Goal: Task Accomplishment & Management: Complete application form

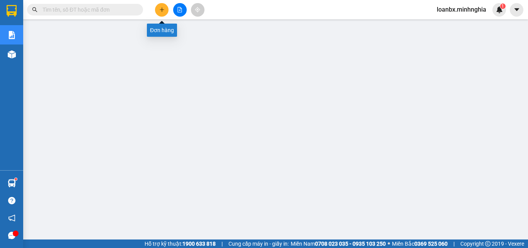
click at [162, 7] on button at bounding box center [162, 10] width 14 height 14
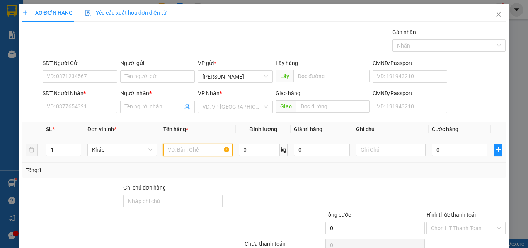
click at [182, 154] on input "text" at bounding box center [198, 149] width 70 height 12
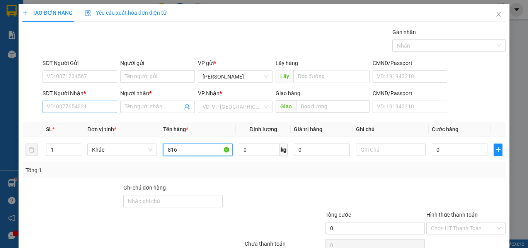
type input "816"
click at [53, 105] on input "SĐT Người Nhận *" at bounding box center [80, 106] width 75 height 12
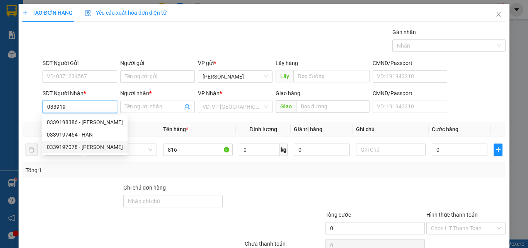
click at [98, 146] on div "0339197078 - [PERSON_NAME]" at bounding box center [85, 147] width 76 height 9
type input "0339197078"
type input "TRƯỜNG"
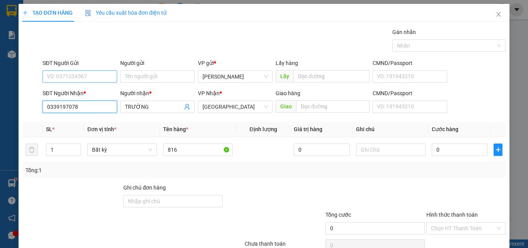
type input "0339197078"
click at [73, 75] on input "SĐT Người Gửi" at bounding box center [80, 76] width 75 height 12
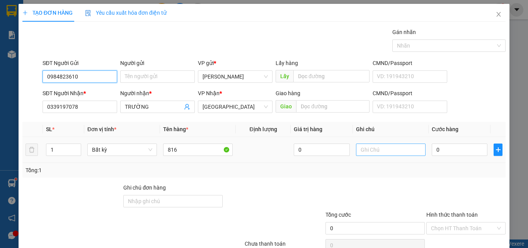
type input "0984823610"
click at [371, 152] on input "text" at bounding box center [391, 149] width 70 height 12
click at [370, 145] on input "text" at bounding box center [391, 149] width 70 height 12
type input "1 THX - CÁ"
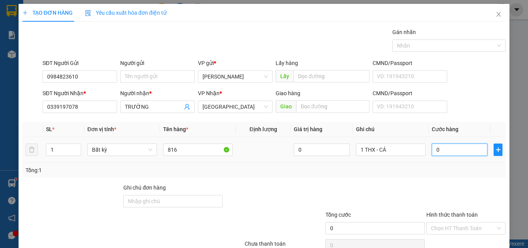
click at [447, 154] on input "0" at bounding box center [460, 149] width 56 height 12
type input "6"
type input "60"
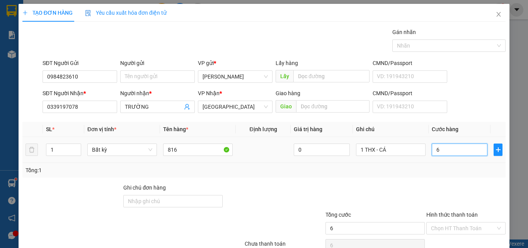
type input "60"
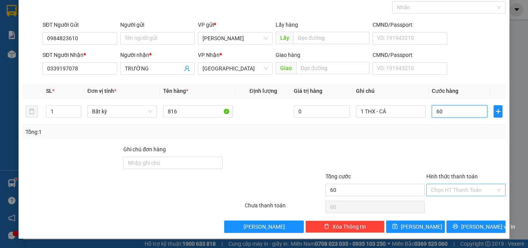
drag, startPoint x: 443, startPoint y: 188, endPoint x: 445, endPoint y: 192, distance: 4.5
click at [445, 190] on div "Chọn HT Thanh Toán" at bounding box center [465, 190] width 79 height 12
type input "60.000"
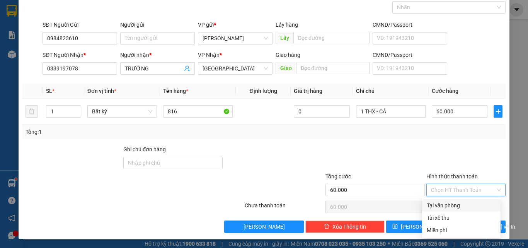
drag, startPoint x: 446, startPoint y: 202, endPoint x: 446, endPoint y: 207, distance: 5.0
click at [446, 203] on div "Tại văn phòng" at bounding box center [461, 205] width 69 height 9
type input "0"
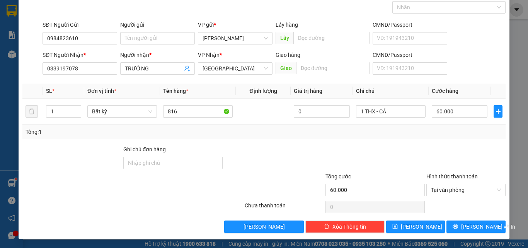
click at [456, 233] on div "TẠO ĐƠN HÀNG Yêu cầu xuất [PERSON_NAME] điện tử Transit Pickup Surcharge Ids Tr…" at bounding box center [264, 102] width 491 height 273
click at [477, 229] on span "[PERSON_NAME] và In" at bounding box center [488, 226] width 54 height 9
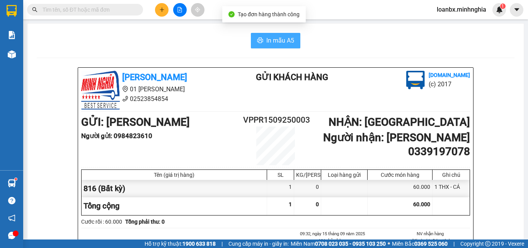
click at [282, 43] on span "In mẫu A5" at bounding box center [280, 41] width 28 height 10
drag, startPoint x: 153, startPoint y: 8, endPoint x: 165, endPoint y: 11, distance: 13.2
click at [153, 8] on div at bounding box center [180, 10] width 58 height 14
click at [165, 11] on button at bounding box center [162, 10] width 14 height 14
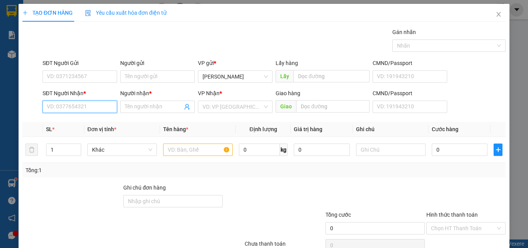
click at [66, 107] on input "SĐT Người Nhận *" at bounding box center [80, 106] width 75 height 12
type input "0896405421"
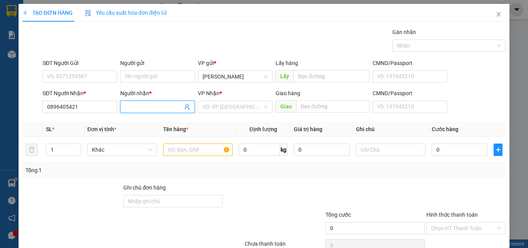
click at [133, 108] on input "Người nhận *" at bounding box center [154, 106] width 58 height 9
type input "b"
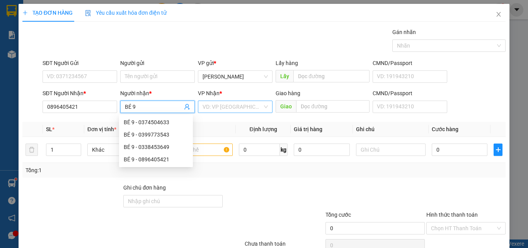
type input "BÉ 9"
drag, startPoint x: 252, startPoint y: 108, endPoint x: 224, endPoint y: 121, distance: 30.6
click at [250, 108] on input "search" at bounding box center [233, 107] width 60 height 12
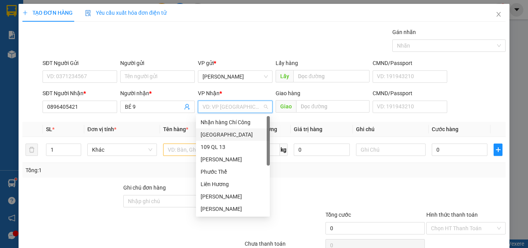
click at [212, 139] on div "[GEOGRAPHIC_DATA]" at bounding box center [233, 134] width 74 height 12
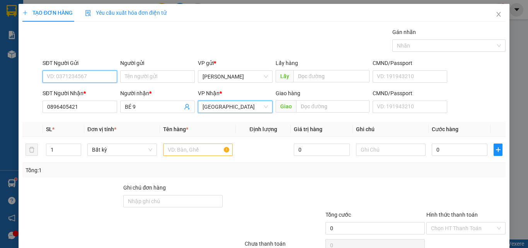
click at [68, 77] on input "SĐT Người Gửi" at bounding box center [80, 76] width 75 height 12
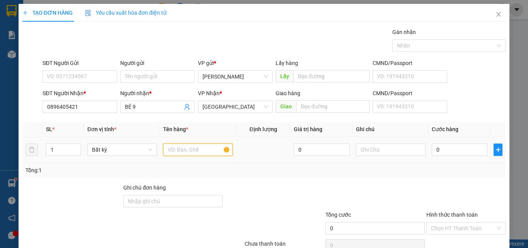
click at [187, 148] on input "text" at bounding box center [198, 149] width 70 height 12
type input "816"
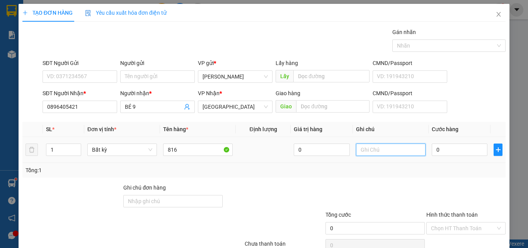
click at [382, 150] on input "text" at bounding box center [391, 149] width 70 height 12
drag, startPoint x: 382, startPoint y: 150, endPoint x: 342, endPoint y: 175, distance: 47.4
click at [337, 180] on div "Transit Pickup Surcharge Ids Transit Deliver Surcharge Ids Transit Deliver Surc…" at bounding box center [263, 149] width 483 height 243
click at [381, 157] on td at bounding box center [391, 150] width 76 height 26
click at [387, 145] on input "text" at bounding box center [391, 149] width 70 height 12
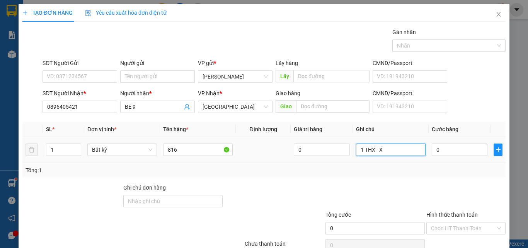
drag, startPoint x: 381, startPoint y: 151, endPoint x: 375, endPoint y: 153, distance: 6.6
click at [375, 153] on input "1 THX - X" at bounding box center [391, 149] width 70 height 12
type input "1 THX - CÁ"
click at [460, 155] on input "0" at bounding box center [460, 149] width 56 height 12
type input "6"
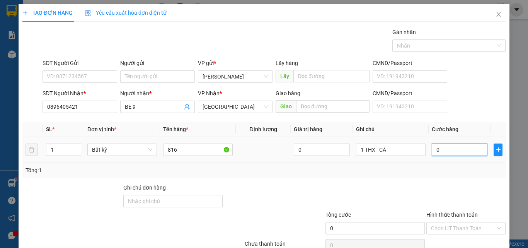
type input "6"
type input "60"
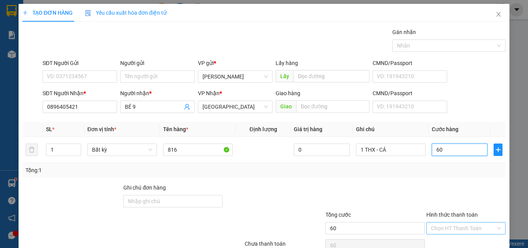
scroll to position [38, 0]
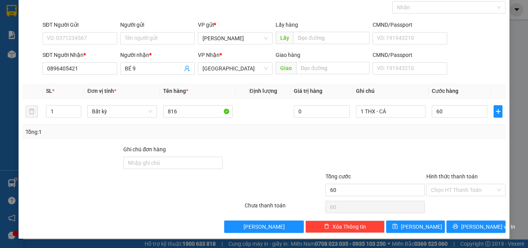
type input "60.000"
click at [453, 196] on div "Hình thức thanh toán Chọn HT Thanh Toán" at bounding box center [465, 185] width 79 height 27
click at [462, 191] on input "Hình thức thanh toán" at bounding box center [463, 190] width 65 height 12
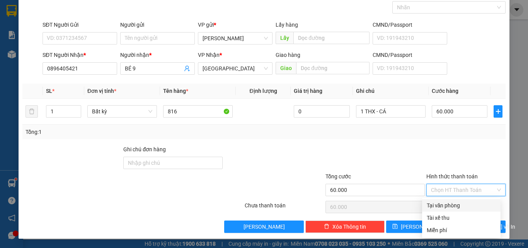
click at [454, 208] on div "Tại văn phòng" at bounding box center [461, 205] width 69 height 9
type input "0"
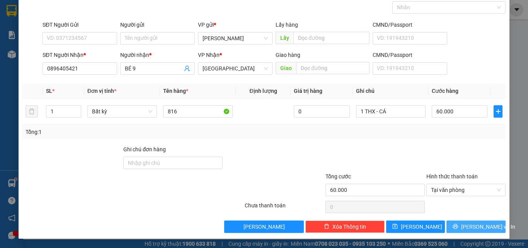
click at [468, 227] on span "[PERSON_NAME] và In" at bounding box center [488, 226] width 54 height 9
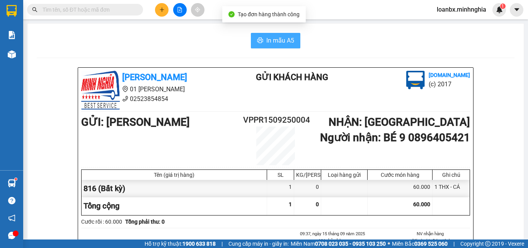
drag, startPoint x: 278, startPoint y: 39, endPoint x: 277, endPoint y: 52, distance: 12.4
click at [278, 39] on span "In mẫu A5" at bounding box center [280, 41] width 28 height 10
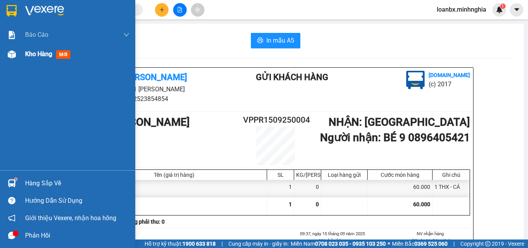
click at [19, 59] on div "Kho hàng mới" at bounding box center [67, 53] width 135 height 19
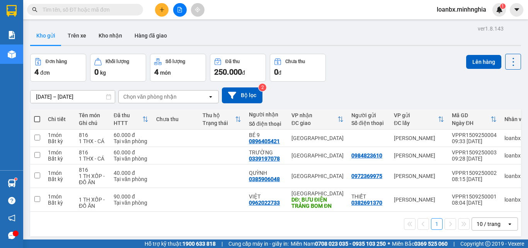
click at [39, 119] on span at bounding box center [37, 119] width 6 height 6
click at [37, 115] on input "checkbox" at bounding box center [37, 115] width 0 height 0
checkbox input "true"
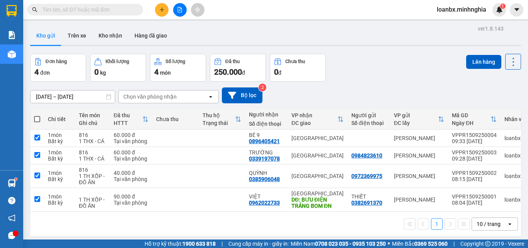
checkbox input "true"
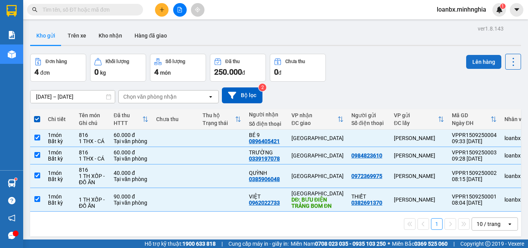
click at [478, 66] on button "Lên hàng" at bounding box center [483, 62] width 35 height 14
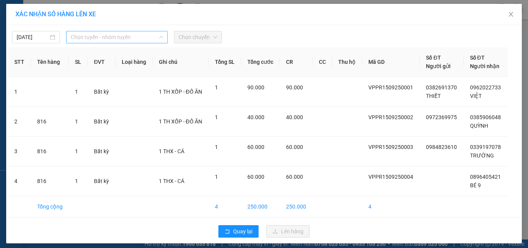
drag, startPoint x: 134, startPoint y: 37, endPoint x: 120, endPoint y: 62, distance: 28.0
click at [134, 41] on span "Chọn tuyến - nhóm tuyến" at bounding box center [117, 37] width 92 height 12
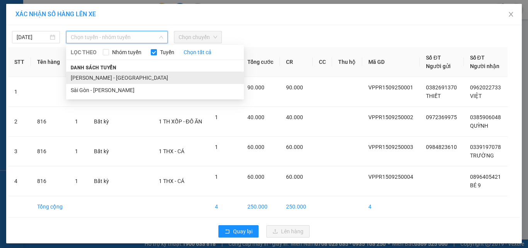
click at [106, 80] on li "[PERSON_NAME] - [GEOGRAPHIC_DATA]" at bounding box center [155, 78] width 178 height 12
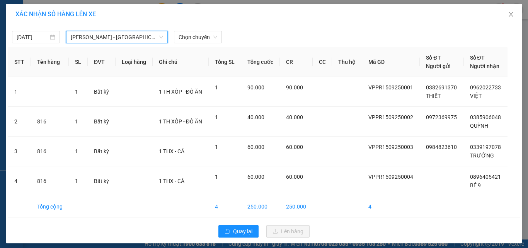
drag, startPoint x: 199, startPoint y: 37, endPoint x: 200, endPoint y: 43, distance: 6.6
click at [200, 39] on span "Chọn chuyến" at bounding box center [198, 37] width 39 height 12
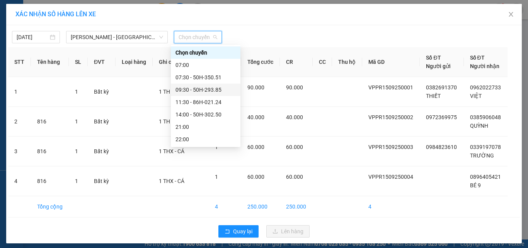
click at [205, 90] on div "09:30 - 50H-293.85" at bounding box center [205, 89] width 60 height 9
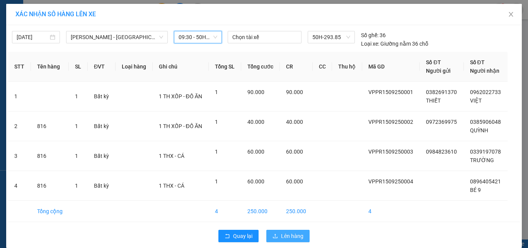
click at [281, 239] on span "Lên hàng" at bounding box center [292, 236] width 22 height 9
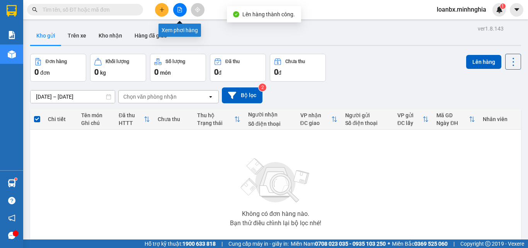
click at [175, 8] on button at bounding box center [180, 10] width 14 height 14
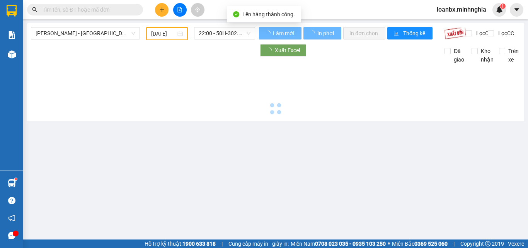
type input "[DATE]"
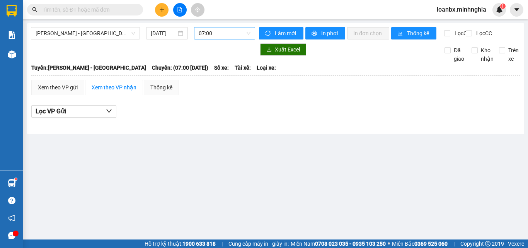
click at [227, 27] on div "07:00" at bounding box center [224, 33] width 61 height 12
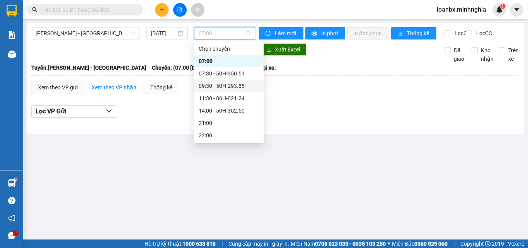
click at [224, 82] on div "09:30 - 50H-293.85" at bounding box center [229, 86] width 60 height 9
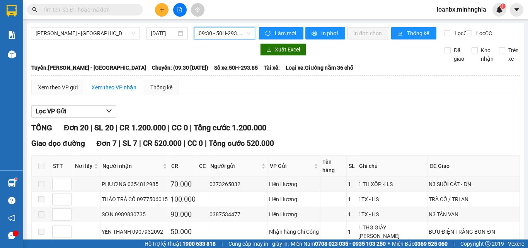
click at [65, 92] on div "Xem theo VP gửi" at bounding box center [58, 87] width 40 height 9
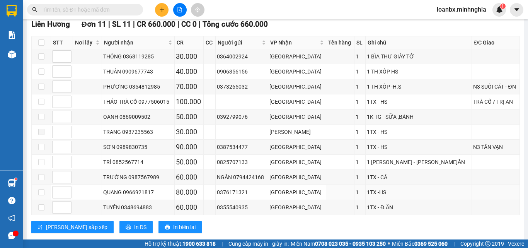
scroll to position [387, 0]
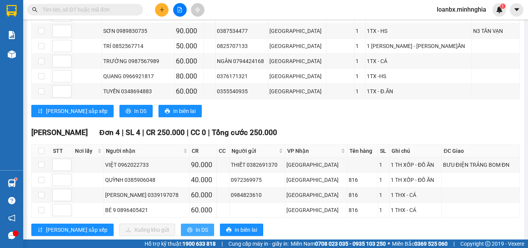
click at [181, 223] on button "In DS" at bounding box center [197, 229] width 33 height 12
click at [187, 227] on icon "printer" at bounding box center [189, 229] width 5 height 5
click at [162, 10] on icon "plus" at bounding box center [162, 9] width 4 height 0
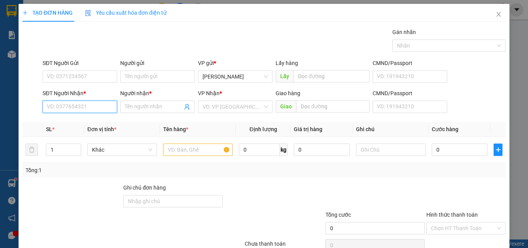
click at [70, 110] on input "SĐT Người Nhận *" at bounding box center [80, 106] width 75 height 12
drag, startPoint x: 73, startPoint y: 90, endPoint x: 58, endPoint y: 118, distance: 31.3
click at [58, 118] on div "Transit Pickup Surcharge Ids Transit Deliver Surcharge Ids Transit Deliver Surc…" at bounding box center [263, 149] width 483 height 243
click at [76, 111] on input "098145929" at bounding box center [80, 106] width 75 height 12
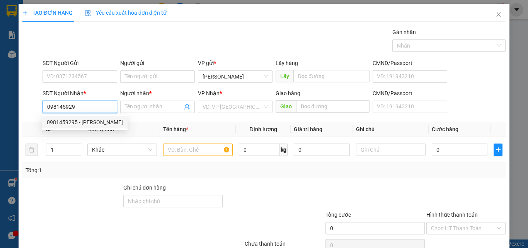
click at [76, 121] on div "0981459295 - [PERSON_NAME]" at bounding box center [85, 122] width 76 height 9
type input "0981459295"
type input "NGUYỆT"
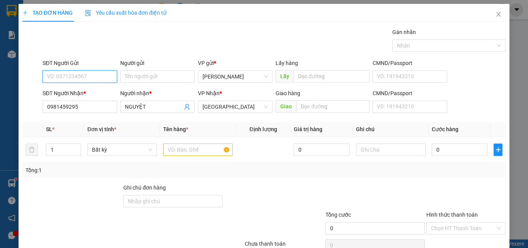
click at [94, 82] on input "SĐT Người Gửi" at bounding box center [80, 76] width 75 height 12
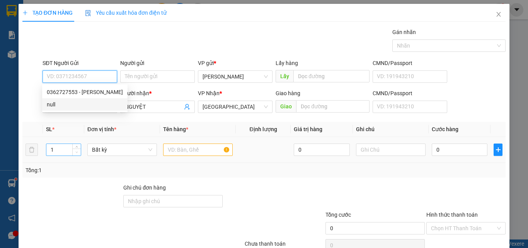
click at [73, 149] on span "Decrease Value" at bounding box center [76, 151] width 9 height 7
click at [75, 148] on span "Decrease Value" at bounding box center [76, 151] width 9 height 7
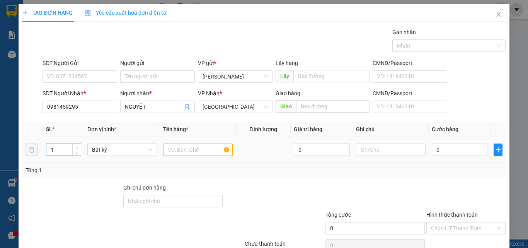
type input "2"
click at [80, 146] on span "Increase Value" at bounding box center [76, 147] width 9 height 7
click at [87, 87] on form "SĐT Người Gửi VD: 0371234567 Người gửi Tên người gửi VP gửi * [PERSON_NAME] Lấy…" at bounding box center [263, 87] width 483 height 57
click at [86, 80] on input "SĐT Người Gửi" at bounding box center [80, 76] width 75 height 12
click at [86, 75] on input "SĐT Người Gửi" at bounding box center [80, 76] width 75 height 12
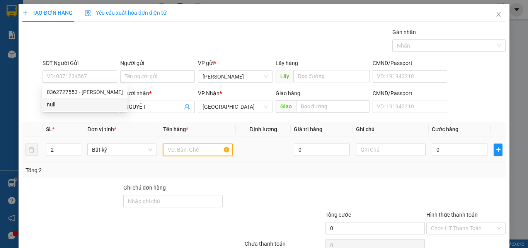
click at [170, 151] on input "text" at bounding box center [198, 149] width 70 height 12
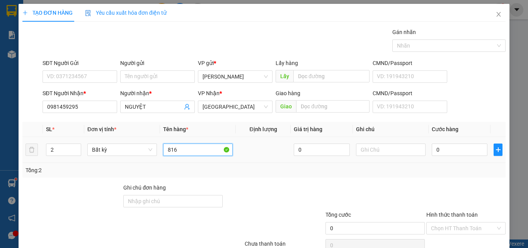
type input "816"
click at [359, 141] on td at bounding box center [391, 150] width 76 height 26
click at [368, 152] on input "text" at bounding box center [391, 149] width 70 height 12
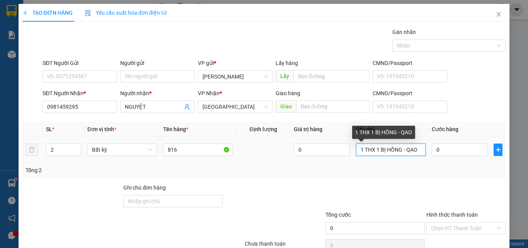
drag, startPoint x: 417, startPoint y: 150, endPoint x: 405, endPoint y: 149, distance: 11.6
click at [405, 149] on input "1 THX 1 BỊ HỒNG - QAO" at bounding box center [391, 149] width 70 height 12
type input "1 THX 1 BỊ HỒNG - QAO"
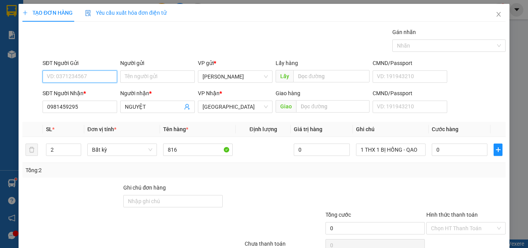
click at [63, 76] on input "SĐT Người Gửi" at bounding box center [80, 76] width 75 height 12
click at [73, 91] on div "0362727553 - [PERSON_NAME]" at bounding box center [85, 92] width 76 height 9
type input "0362727553"
type input "ÁNH"
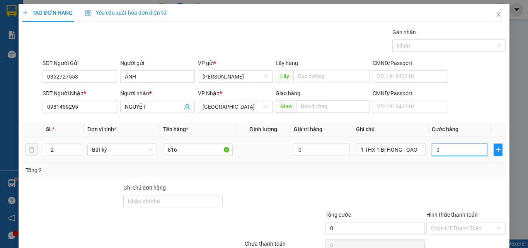
click at [436, 151] on input "0" at bounding box center [460, 149] width 56 height 12
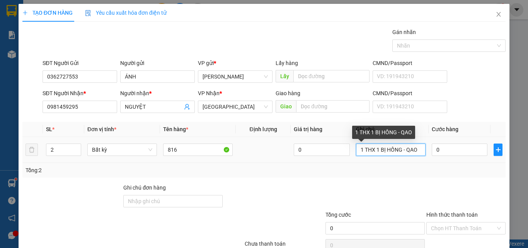
drag, startPoint x: 416, startPoint y: 150, endPoint x: 409, endPoint y: 150, distance: 7.0
click at [409, 150] on input "1 THX 1 BỊ HỒNG - QAO" at bounding box center [391, 149] width 70 height 12
click at [418, 150] on input "1 THX 1 BỊ HỒNG - QAO" at bounding box center [391, 149] width 70 height 12
type input "1 THX 1 BỊ HỒNG - QAO, ĐỒ ĂN"
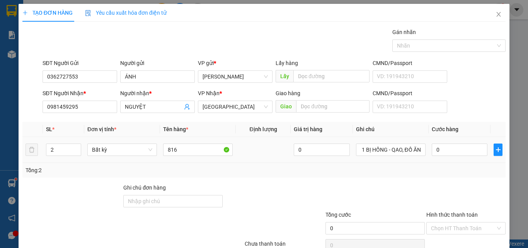
scroll to position [0, 0]
click at [449, 143] on div "0" at bounding box center [460, 149] width 56 height 15
click at [453, 148] on input "0" at bounding box center [460, 149] width 56 height 12
type input "7"
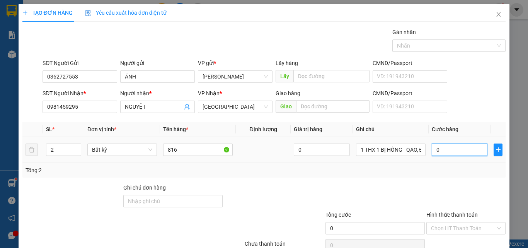
type input "7"
type input "70"
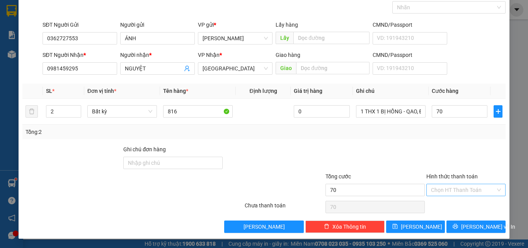
type input "70.000"
click at [452, 189] on input "Hình thức thanh toán" at bounding box center [463, 190] width 65 height 12
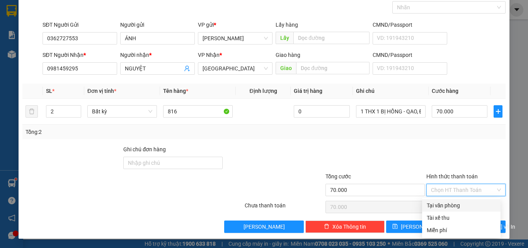
click at [448, 200] on div "Tại văn phòng" at bounding box center [461, 205] width 78 height 12
type input "0"
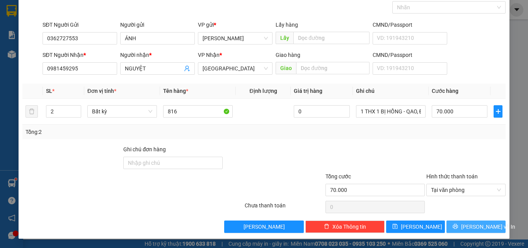
click at [451, 225] on button "[PERSON_NAME] và In" at bounding box center [475, 226] width 59 height 12
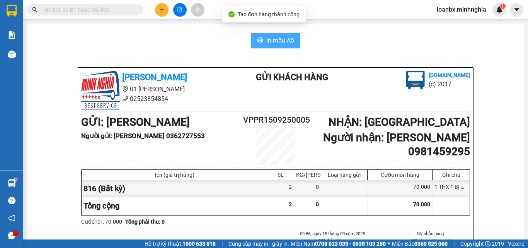
click at [280, 38] on span "In mẫu A5" at bounding box center [280, 41] width 28 height 10
click at [257, 43] on icon "printer" at bounding box center [260, 40] width 6 height 6
click at [164, 8] on button at bounding box center [162, 10] width 14 height 14
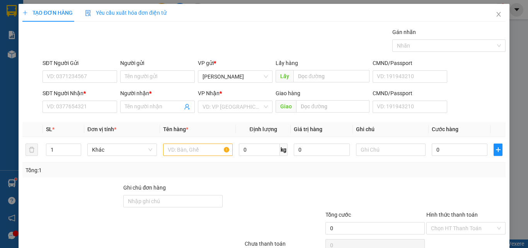
click at [77, 115] on div "SĐT Người Nhận * VD: 0377654321" at bounding box center [80, 102] width 75 height 27
click at [76, 106] on input "SĐT Người Nhận *" at bounding box center [80, 106] width 75 height 12
type input "0339130289"
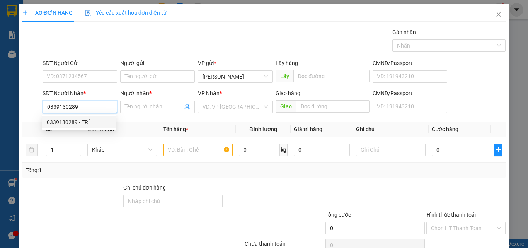
click at [79, 118] on div "0339130289 - TRÍ" at bounding box center [79, 122] width 65 height 9
type input "TRÍ"
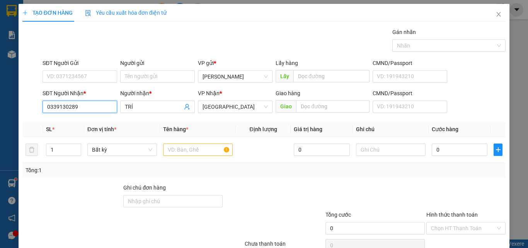
type input "0339130289"
drag, startPoint x: 83, startPoint y: 63, endPoint x: 80, endPoint y: 73, distance: 10.8
click at [83, 63] on div "SĐT Người Gửi" at bounding box center [80, 63] width 75 height 9
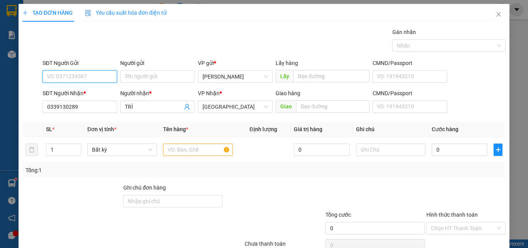
click at [83, 70] on input "SĐT Người Gửi" at bounding box center [80, 76] width 75 height 12
click at [80, 75] on input "SĐT Người Gửi" at bounding box center [80, 76] width 75 height 12
drag, startPoint x: 78, startPoint y: 92, endPoint x: 111, endPoint y: 114, distance: 39.5
click at [79, 93] on div "0355234865 - [PERSON_NAME]" at bounding box center [85, 92] width 76 height 9
type input "0355234865"
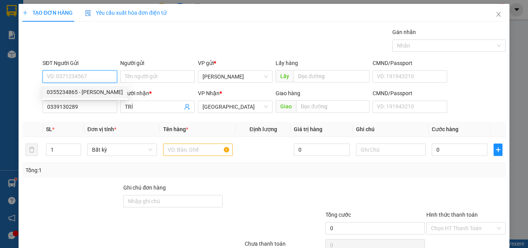
type input "THỦY"
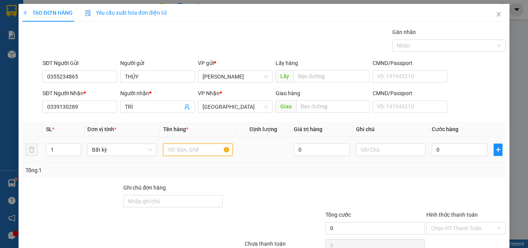
click at [181, 150] on input "text" at bounding box center [198, 149] width 70 height 12
type input "816"
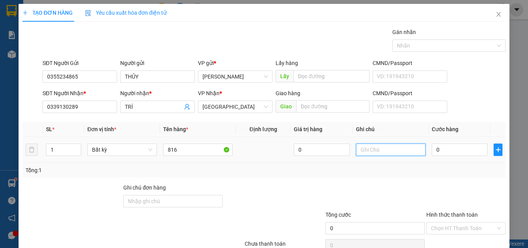
click at [389, 146] on input "text" at bounding box center [391, 149] width 70 height 12
drag, startPoint x: 389, startPoint y: 146, endPoint x: 416, endPoint y: 187, distance: 49.0
click at [416, 187] on div at bounding box center [375, 196] width 101 height 27
click at [380, 146] on input "text" at bounding box center [391, 149] width 70 height 12
type input "1 THX - CÁ"
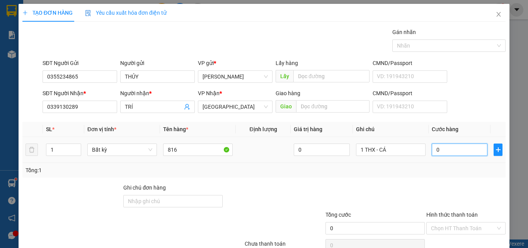
click at [443, 150] on input "0" at bounding box center [460, 149] width 56 height 12
type input "4"
type input "40"
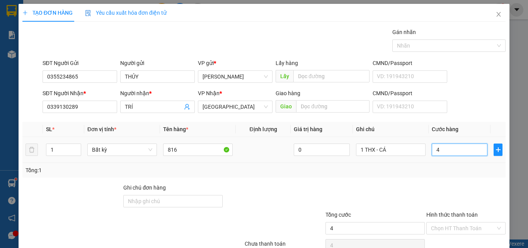
type input "40"
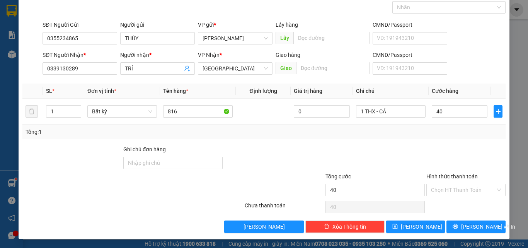
type input "40.000"
click at [451, 204] on div "Chọn HT Thanh Toán" at bounding box center [466, 206] width 81 height 15
click at [450, 195] on input "Hình thức thanh toán" at bounding box center [463, 190] width 65 height 12
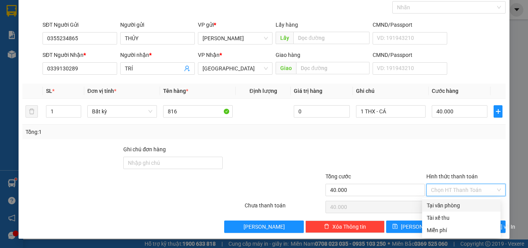
click at [448, 206] on div "Tại văn phòng" at bounding box center [461, 205] width 69 height 9
type input "0"
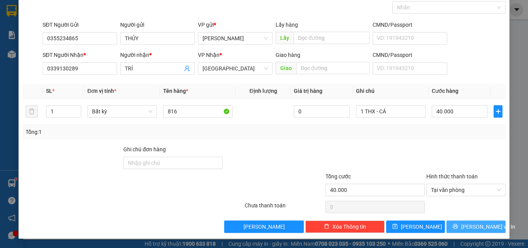
click at [457, 224] on icon "printer" at bounding box center [455, 225] width 5 height 5
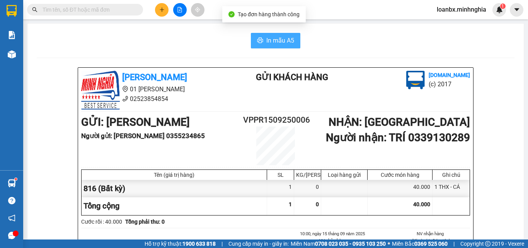
drag, startPoint x: 270, startPoint y: 33, endPoint x: 270, endPoint y: 38, distance: 5.0
click at [270, 35] on button "In mẫu A5" at bounding box center [275, 40] width 49 height 15
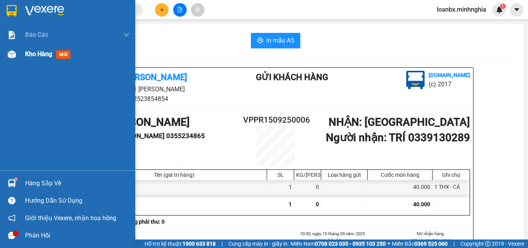
click at [9, 51] on img at bounding box center [12, 54] width 8 height 8
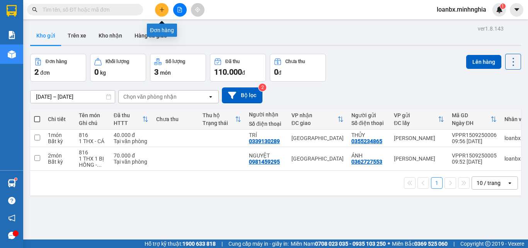
click at [163, 12] on icon "plus" at bounding box center [161, 9] width 5 height 5
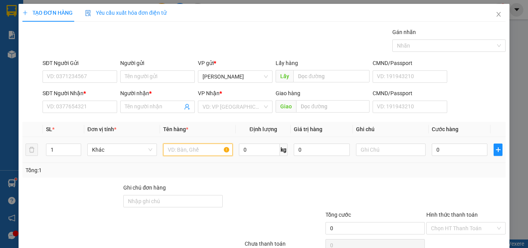
click at [186, 152] on input "text" at bounding box center [198, 149] width 70 height 12
type input "816"
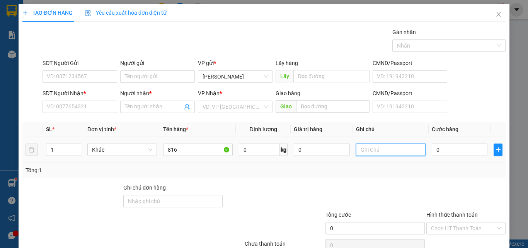
click at [359, 147] on input "text" at bounding box center [391, 149] width 70 height 12
drag, startPoint x: 359, startPoint y: 147, endPoint x: 349, endPoint y: 153, distance: 12.1
click at [349, 153] on tr "1 Khác 816 0 kg 0 0" at bounding box center [263, 150] width 483 height 26
click at [356, 153] on input "text" at bounding box center [391, 149] width 70 height 12
type input "1 THX - CÁ"
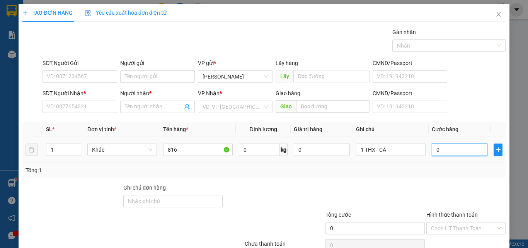
click at [438, 151] on input "0" at bounding box center [460, 149] width 56 height 12
type input "4"
type input "40"
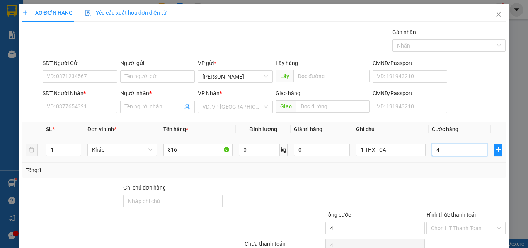
type input "40"
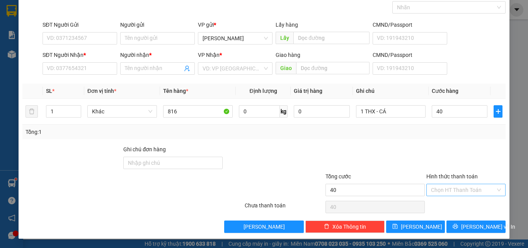
type input "40.000"
drag, startPoint x: 459, startPoint y: 192, endPoint x: 450, endPoint y: 200, distance: 11.5
click at [459, 193] on input "Hình thức thanh toán" at bounding box center [463, 190] width 65 height 12
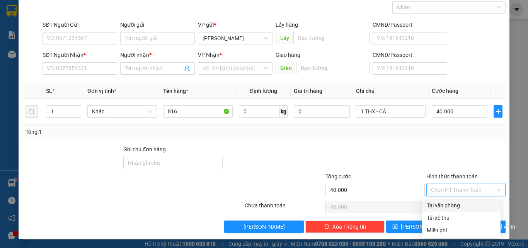
click at [446, 203] on div "Tại văn phòng" at bounding box center [461, 205] width 69 height 9
type input "0"
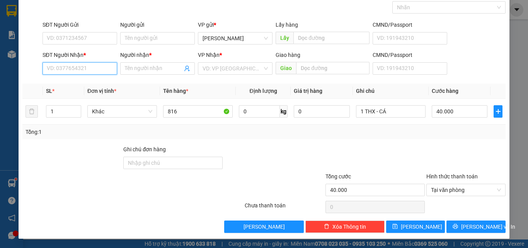
click at [70, 71] on input "SĐT Người Nhận *" at bounding box center [80, 68] width 75 height 12
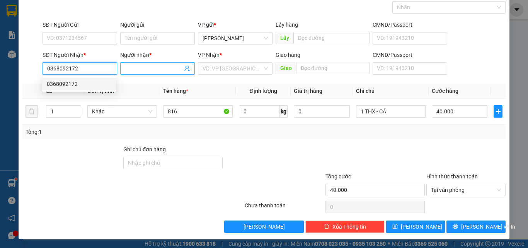
drag, startPoint x: 82, startPoint y: 89, endPoint x: 153, endPoint y: 72, distance: 73.5
click at [86, 87] on div "0368092172" at bounding box center [79, 84] width 74 height 12
type input "0368092172"
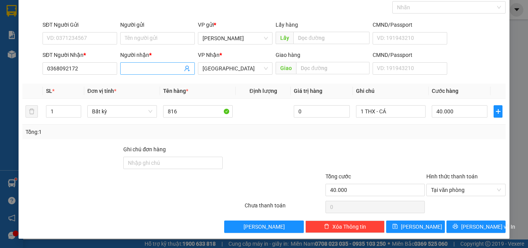
click at [153, 71] on input "Người nhận *" at bounding box center [154, 68] width 58 height 9
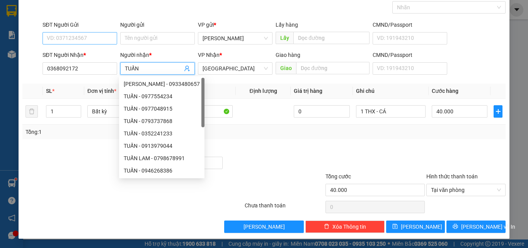
type input "TUẤN"
click at [83, 44] on input "SĐT Người Gửi" at bounding box center [80, 38] width 75 height 12
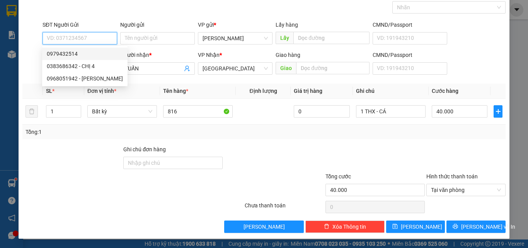
click at [75, 56] on div "0979432514" at bounding box center [85, 53] width 76 height 9
type input "0979432514"
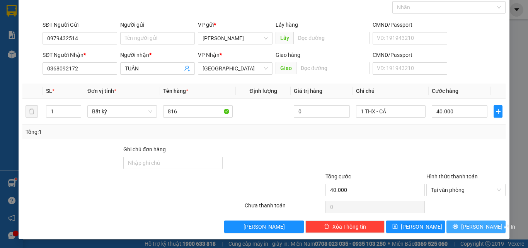
click at [470, 225] on span "[PERSON_NAME] và In" at bounding box center [488, 226] width 54 height 9
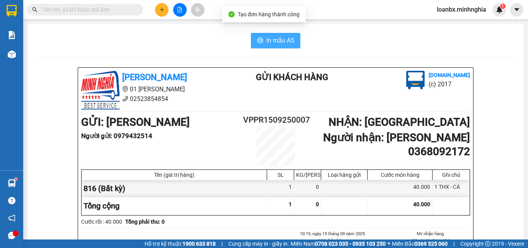
click at [266, 40] on span "In mẫu A5" at bounding box center [280, 41] width 28 height 10
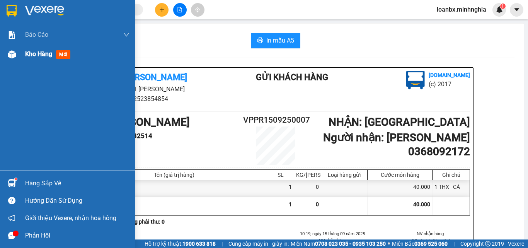
click at [5, 54] on div at bounding box center [12, 55] width 14 height 14
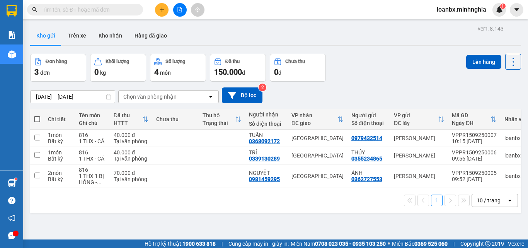
click at [159, 10] on icon "plus" at bounding box center [161, 9] width 5 height 5
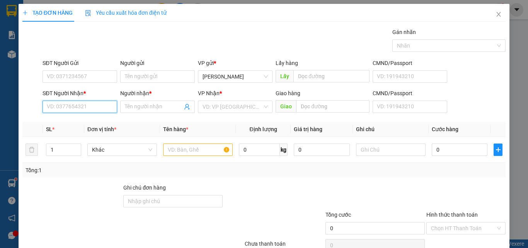
drag, startPoint x: 68, startPoint y: 102, endPoint x: 66, endPoint y: 106, distance: 4.3
click at [67, 103] on input "SĐT Người Nhận *" at bounding box center [80, 106] width 75 height 12
click at [65, 111] on input "SĐT Người Nhận *" at bounding box center [80, 106] width 75 height 12
type input "0902765879"
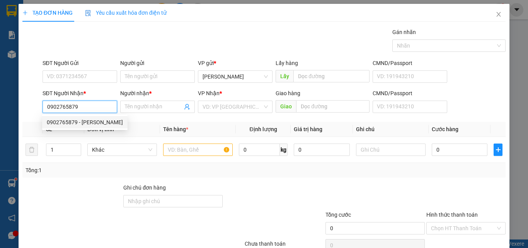
click at [80, 125] on div "0902765879 - [PERSON_NAME]" at bounding box center [85, 122] width 76 height 9
type input "PHƯƠNG"
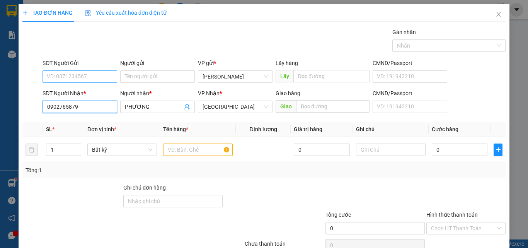
type input "0902765879"
click at [74, 77] on input "SĐT Người Gửi" at bounding box center [80, 76] width 75 height 12
type input "0945959462"
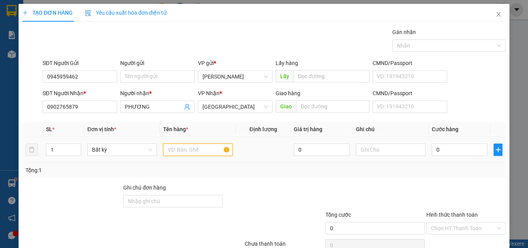
click at [183, 148] on input "text" at bounding box center [198, 149] width 70 height 12
type input "816"
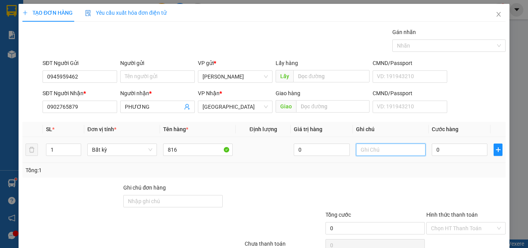
click at [364, 150] on input "text" at bounding box center [391, 149] width 70 height 12
drag, startPoint x: 364, startPoint y: 150, endPoint x: 361, endPoint y: 173, distance: 23.1
click at [360, 174] on div "Tổng: 1" at bounding box center [264, 170] width 477 height 9
click at [367, 152] on input "text" at bounding box center [391, 149] width 70 height 12
type input "1 THX - CÁ"
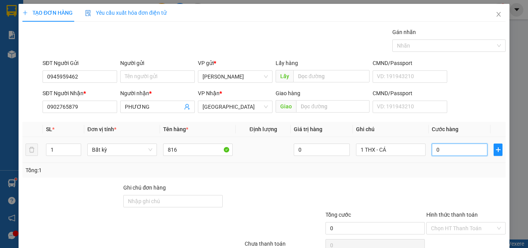
click at [456, 152] on input "0" at bounding box center [460, 149] width 56 height 12
type input "6"
type input "60"
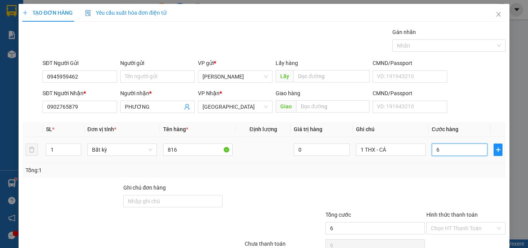
type input "60"
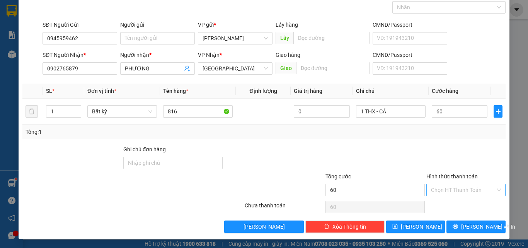
type input "60.000"
click at [468, 193] on input "Hình thức thanh toán" at bounding box center [463, 190] width 65 height 12
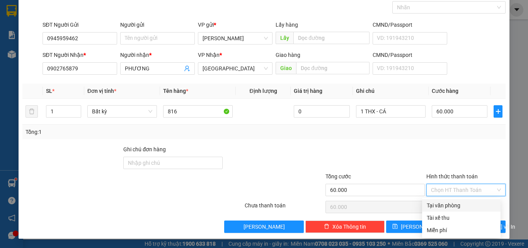
click at [450, 204] on div "Tại văn phòng" at bounding box center [461, 205] width 69 height 9
type input "0"
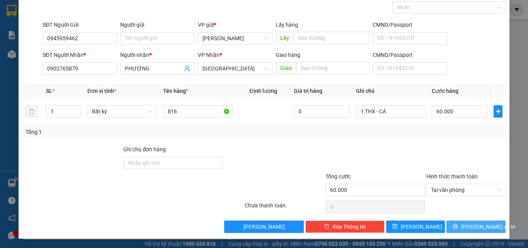
click at [458, 225] on icon "printer" at bounding box center [455, 225] width 5 height 5
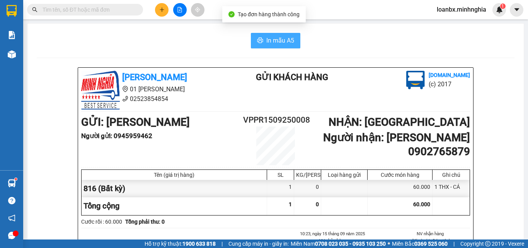
click at [276, 38] on span "In mẫu A5" at bounding box center [280, 41] width 28 height 10
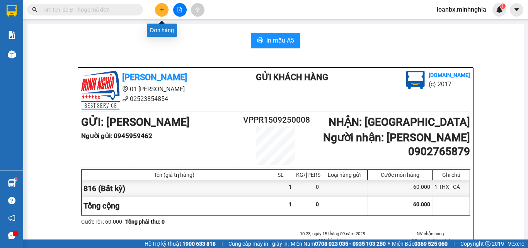
click at [158, 14] on button at bounding box center [162, 10] width 14 height 14
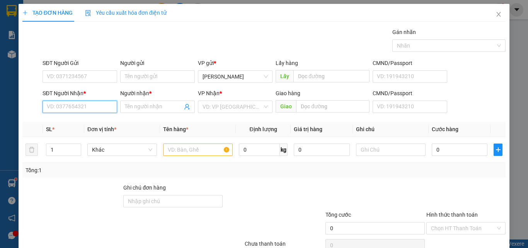
click at [82, 109] on input "SĐT Người Nhận *" at bounding box center [80, 106] width 75 height 12
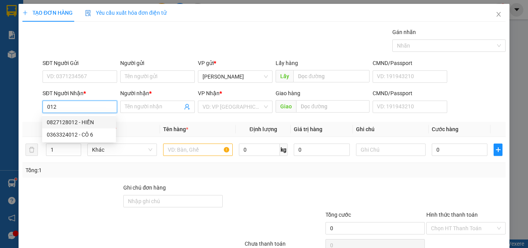
drag, startPoint x: 78, startPoint y: 112, endPoint x: 80, endPoint y: 121, distance: 8.4
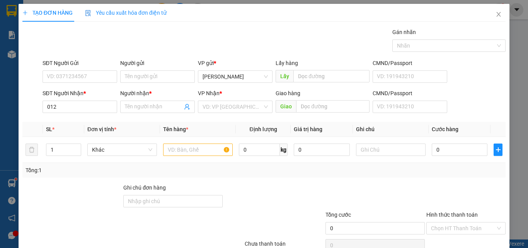
click at [71, 113] on div "SĐT Người [PERSON_NAME] * 012 012" at bounding box center [80, 102] width 75 height 27
drag, startPoint x: 78, startPoint y: 107, endPoint x: 80, endPoint y: 114, distance: 6.4
click at [80, 108] on input "012" at bounding box center [80, 106] width 75 height 12
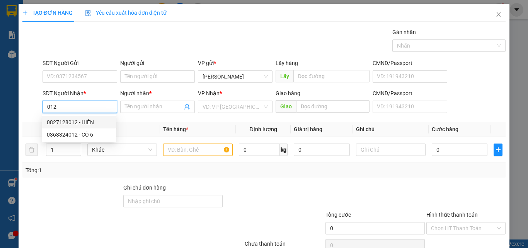
drag, startPoint x: 80, startPoint y: 120, endPoint x: 107, endPoint y: 128, distance: 27.9
click at [85, 122] on div "0827128012 - HIỀN" at bounding box center [79, 122] width 65 height 9
type input "0827128012"
type input "HIỀN"
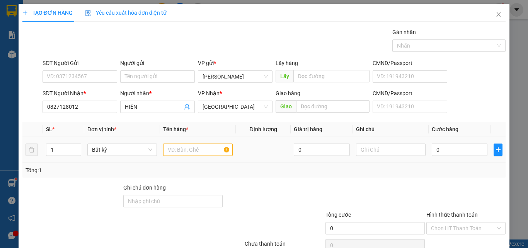
click at [187, 162] on td at bounding box center [198, 150] width 76 height 26
click at [183, 156] on div at bounding box center [198, 149] width 70 height 15
drag, startPoint x: 182, startPoint y: 151, endPoint x: 172, endPoint y: 152, distance: 10.9
click at [172, 152] on input "text" at bounding box center [198, 149] width 70 height 12
type input "816"
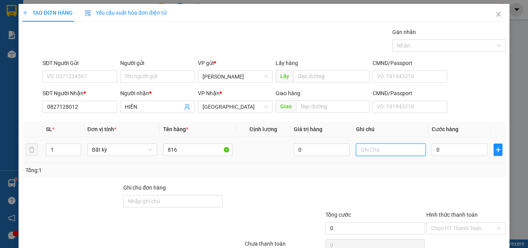
drag, startPoint x: 381, startPoint y: 149, endPoint x: 373, endPoint y: 151, distance: 8.3
click at [377, 152] on input "text" at bounding box center [391, 149] width 70 height 12
click at [393, 151] on input "text" at bounding box center [391, 149] width 70 height 12
type input "1 THX -CÁ"
click at [457, 153] on input "0" at bounding box center [460, 149] width 56 height 12
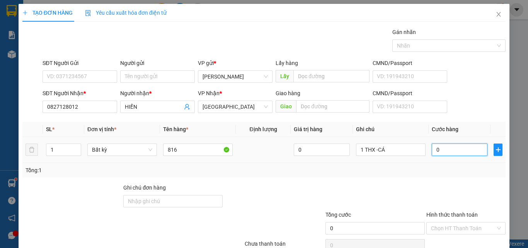
type input "8"
type input "80"
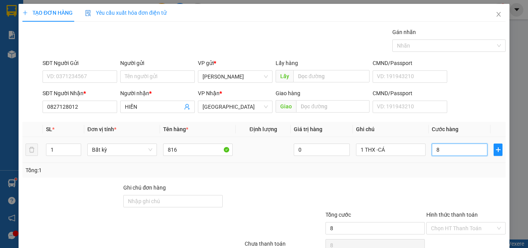
type input "80"
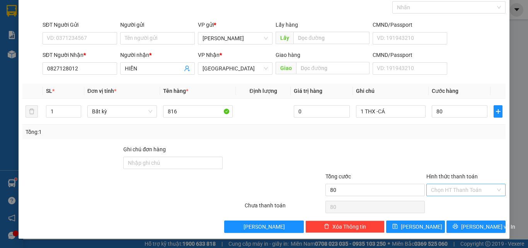
type input "80.000"
drag, startPoint x: 451, startPoint y: 185, endPoint x: 451, endPoint y: 189, distance: 3.9
click at [451, 185] on input "Hình thức thanh toán" at bounding box center [463, 190] width 65 height 12
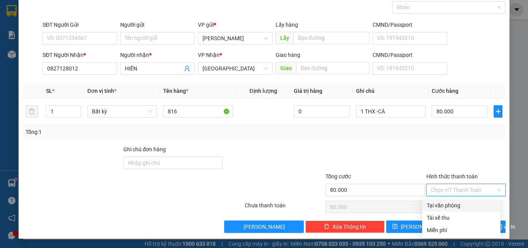
drag, startPoint x: 450, startPoint y: 202, endPoint x: 451, endPoint y: 206, distance: 4.3
click at [450, 203] on div "Tại văn phòng" at bounding box center [461, 205] width 69 height 9
type input "0"
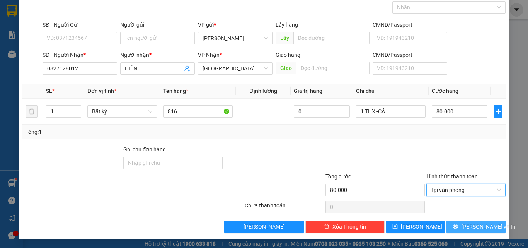
click at [462, 223] on button "[PERSON_NAME] và In" at bounding box center [475, 226] width 59 height 12
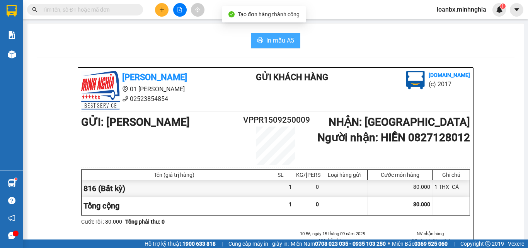
click at [285, 37] on span "In mẫu A5" at bounding box center [280, 41] width 28 height 10
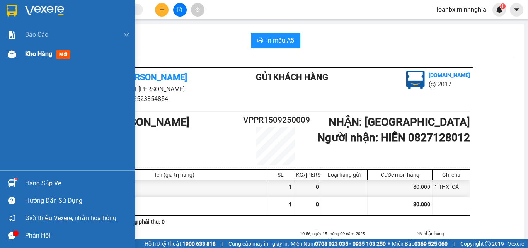
drag, startPoint x: 19, startPoint y: 49, endPoint x: 44, endPoint y: 54, distance: 25.3
click at [18, 49] on div "Kho hàng mới" at bounding box center [67, 53] width 135 height 19
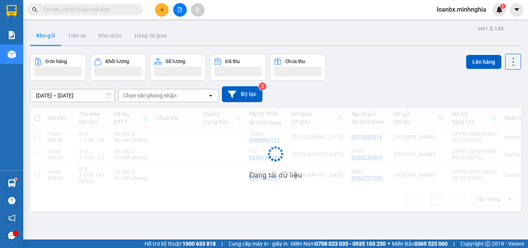
scroll to position [36, 0]
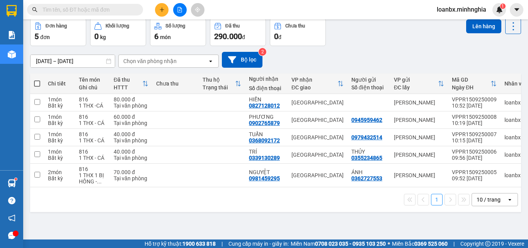
click at [40, 84] on span at bounding box center [37, 83] width 6 height 6
click at [37, 80] on input "checkbox" at bounding box center [37, 80] width 0 height 0
checkbox input "true"
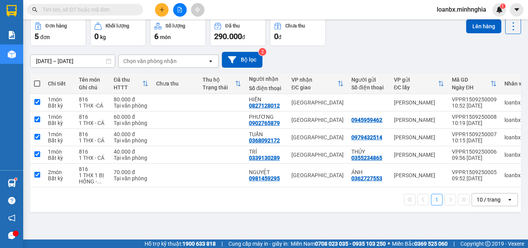
checkbox input "true"
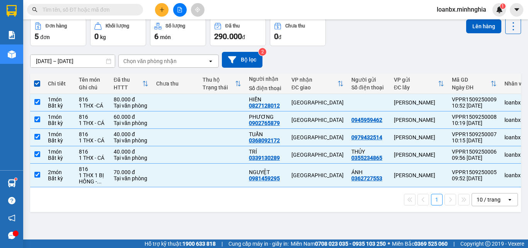
scroll to position [0, 0]
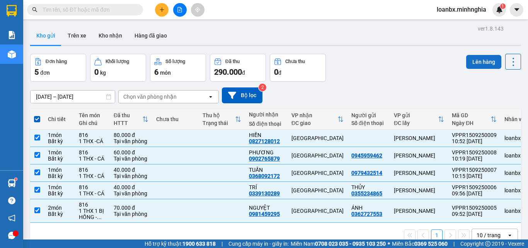
click at [473, 60] on button "Lên hàng" at bounding box center [483, 62] width 35 height 14
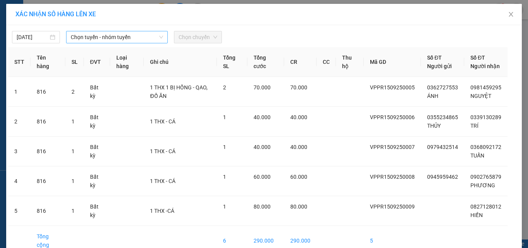
click at [121, 42] on span "Chọn tuyến - nhóm tuyến" at bounding box center [117, 37] width 92 height 12
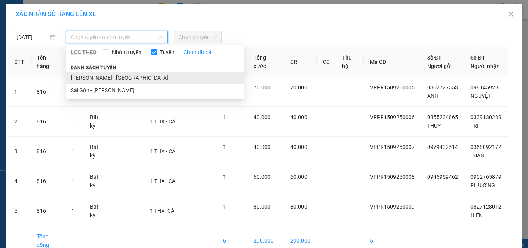
click at [103, 74] on li "[PERSON_NAME] - [GEOGRAPHIC_DATA]" at bounding box center [155, 78] width 178 height 12
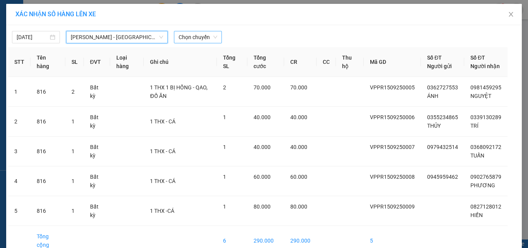
drag, startPoint x: 214, startPoint y: 44, endPoint x: 208, endPoint y: 40, distance: 7.0
click at [214, 44] on div "[DATE] [PERSON_NAME] Rí - [GEOGRAPHIC_DATA] [PERSON_NAME] Rí - [GEOGRAPHIC_DATA…" at bounding box center [264, 153] width 516 height 256
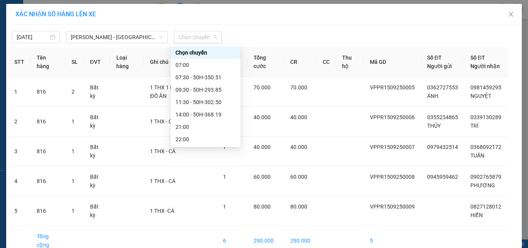
drag, startPoint x: 205, startPoint y: 39, endPoint x: 215, endPoint y: 72, distance: 34.2
click at [204, 39] on span "Chọn chuyến" at bounding box center [198, 37] width 39 height 12
click at [209, 102] on div "11:30 - 50H-302.50" at bounding box center [205, 102] width 60 height 9
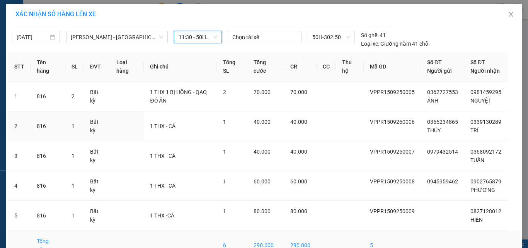
scroll to position [56, 0]
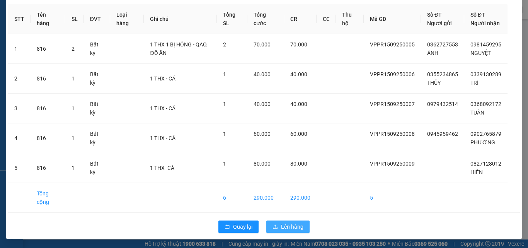
click at [280, 224] on button "Lên hàng" at bounding box center [287, 226] width 43 height 12
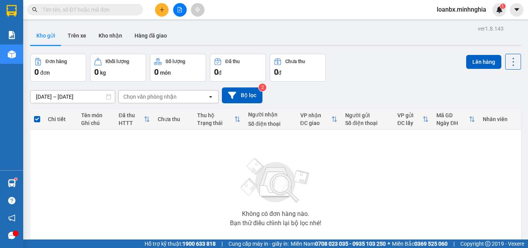
click at [178, 10] on icon "file-add" at bounding box center [179, 9] width 5 height 5
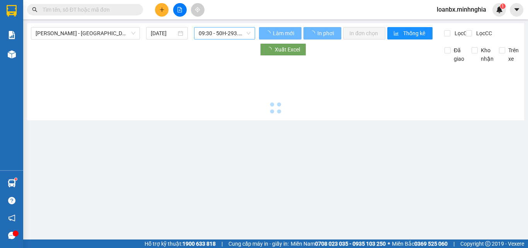
click at [223, 36] on span "09:30 - 50H-293.85" at bounding box center [225, 33] width 52 height 12
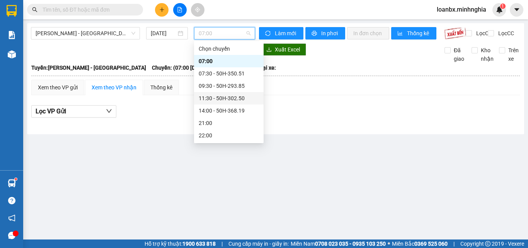
click at [220, 95] on div "11:30 - 50H-302.50" at bounding box center [229, 98] width 60 height 9
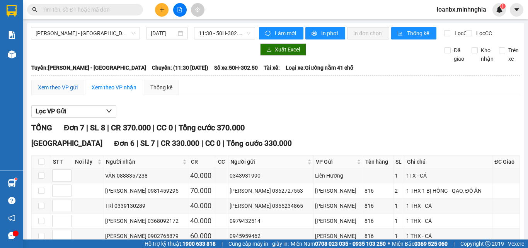
click at [71, 92] on div "Xem theo VP gửi" at bounding box center [58, 87] width 40 height 9
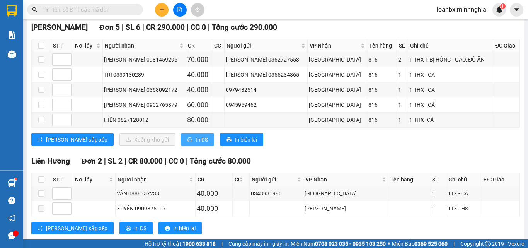
scroll to position [139, 0]
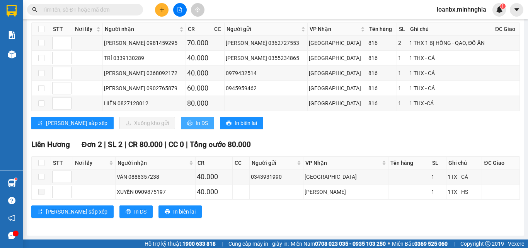
click at [196, 124] on span "In DS" at bounding box center [202, 123] width 12 height 9
